Goal: Task Accomplishment & Management: Complete application form

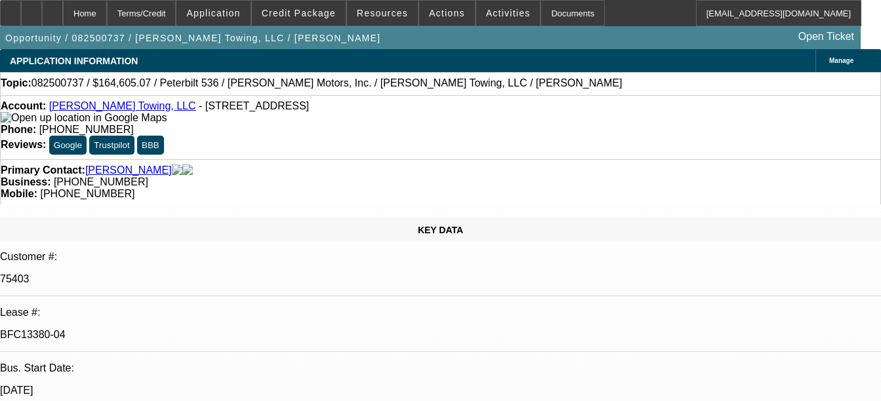
select select "0"
select select "2"
select select "0"
select select "6"
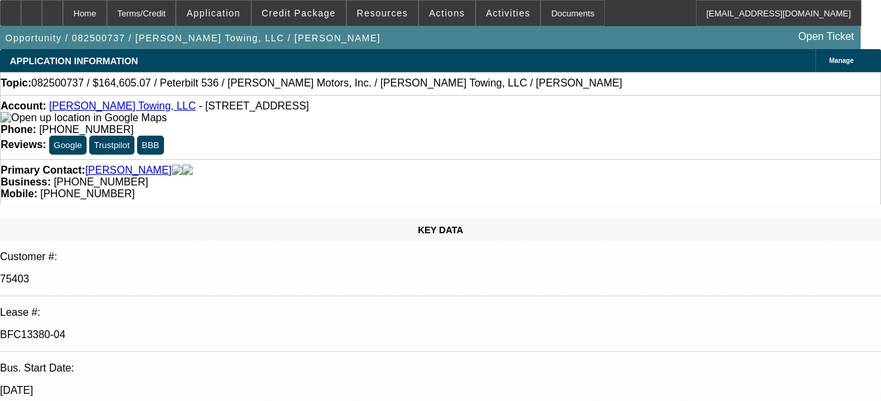
select select "0"
select select "2"
select select "0"
select select "6"
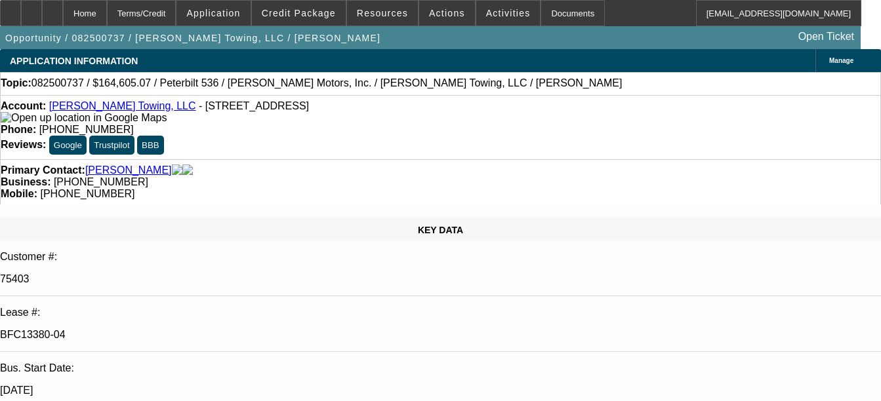
select select "0"
select select "6"
select select "0"
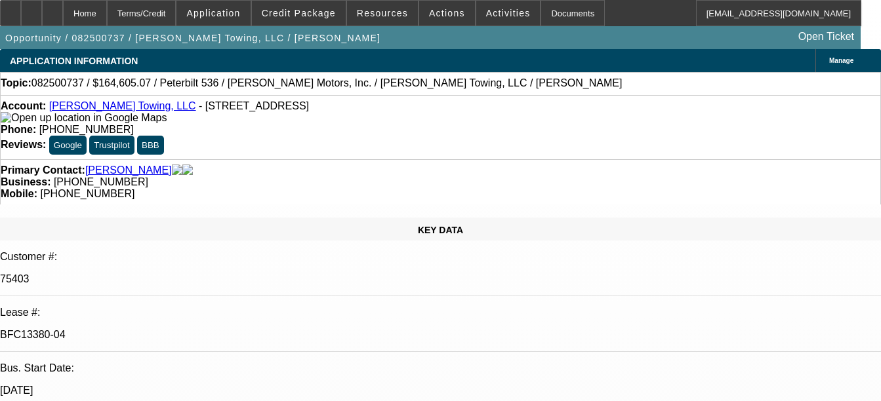
select select "0"
select select "2"
select select "0"
select select "6"
click at [560, 10] on div "Documents" at bounding box center [573, 13] width 64 height 26
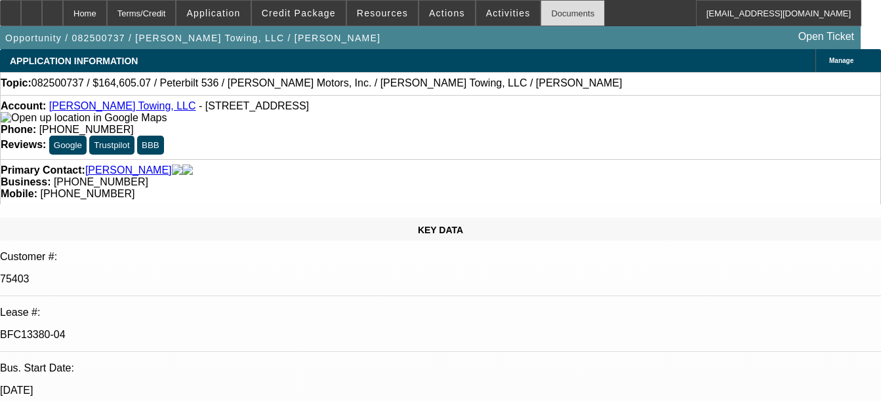
click at [541, 18] on div "Documents" at bounding box center [573, 13] width 64 height 26
